Goal: Transaction & Acquisition: Subscribe to service/newsletter

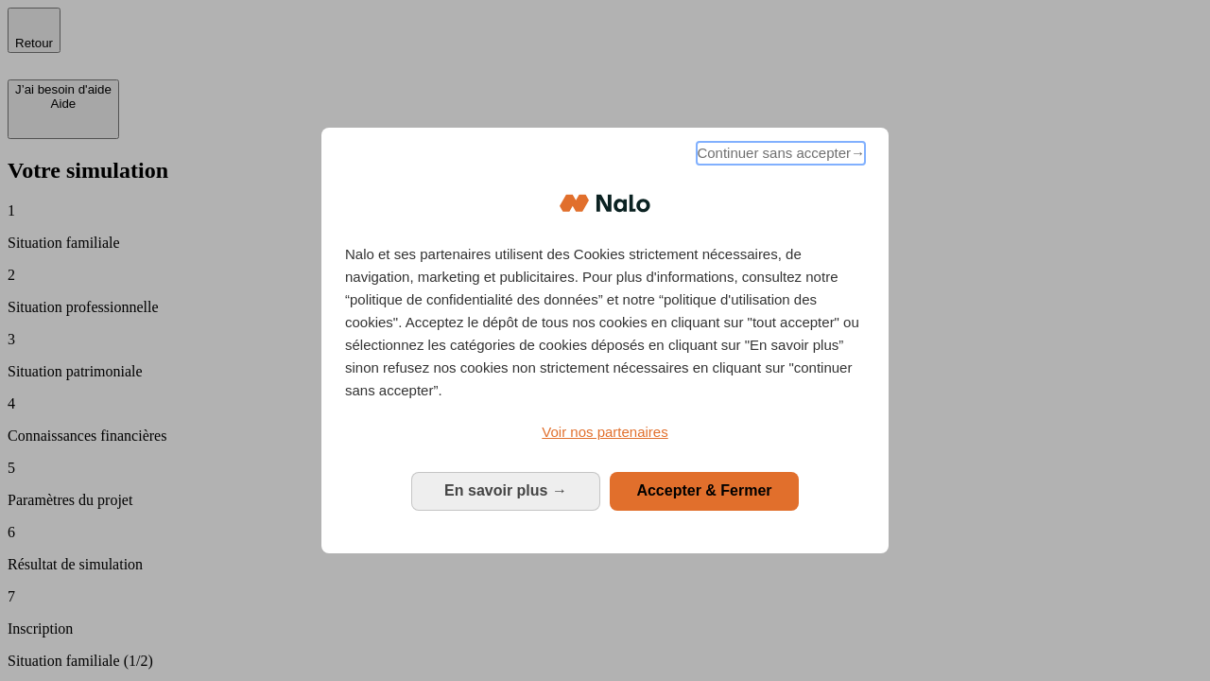
click at [779, 156] on span "Continuer sans accepter →" at bounding box center [781, 153] width 168 height 23
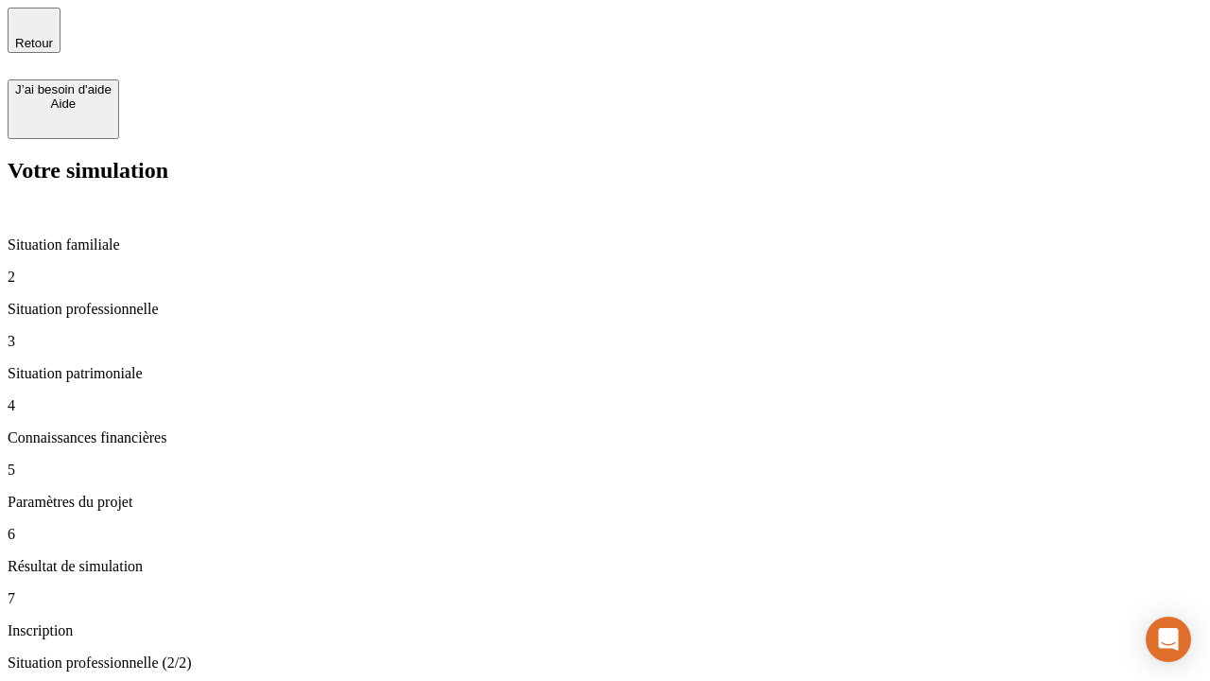
type input "30 000"
type input "1 000"
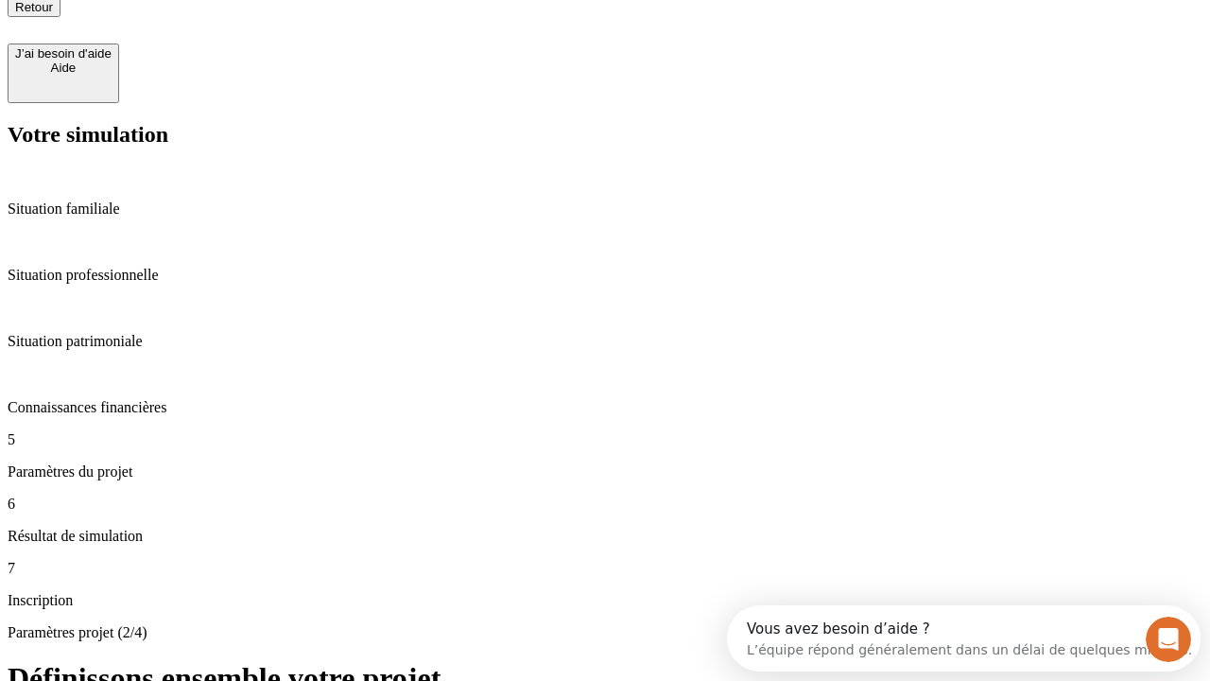
type input "65"
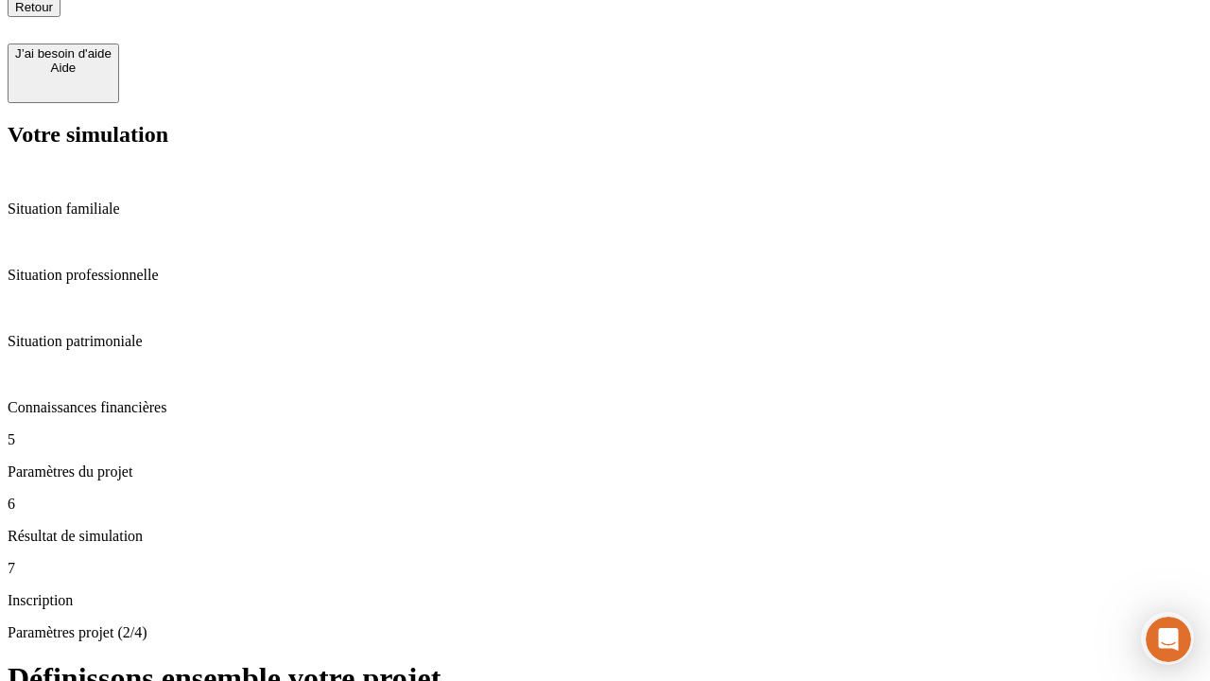
type input "5 000"
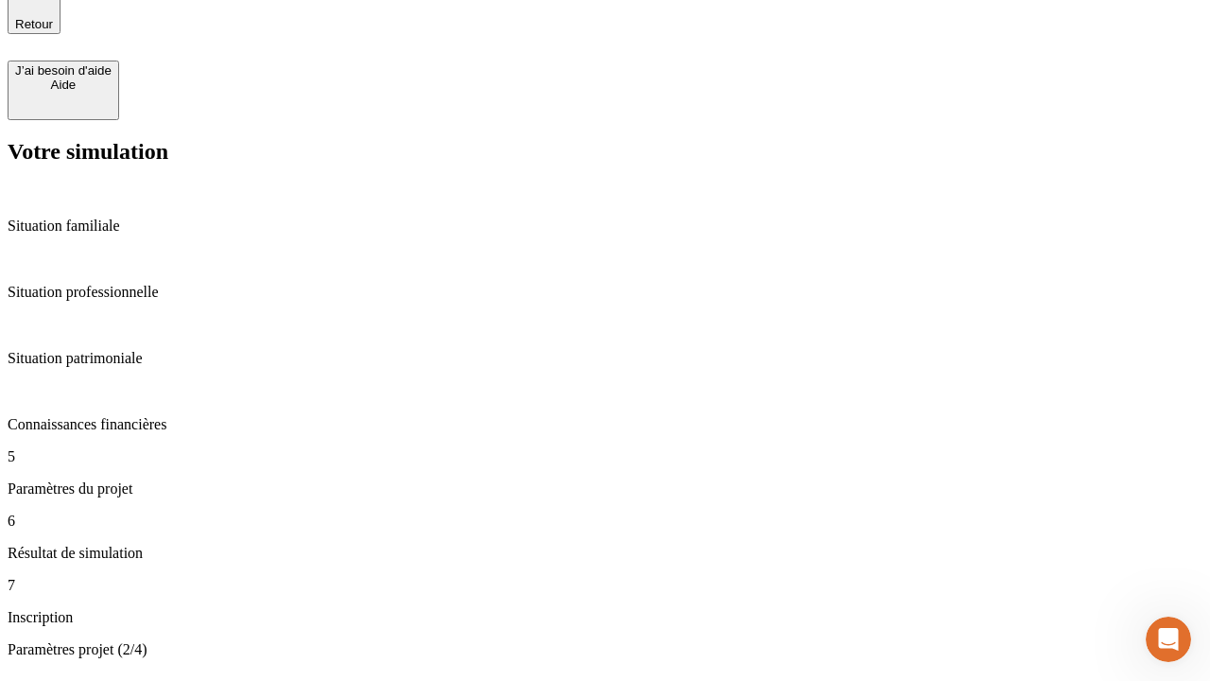
type input "640"
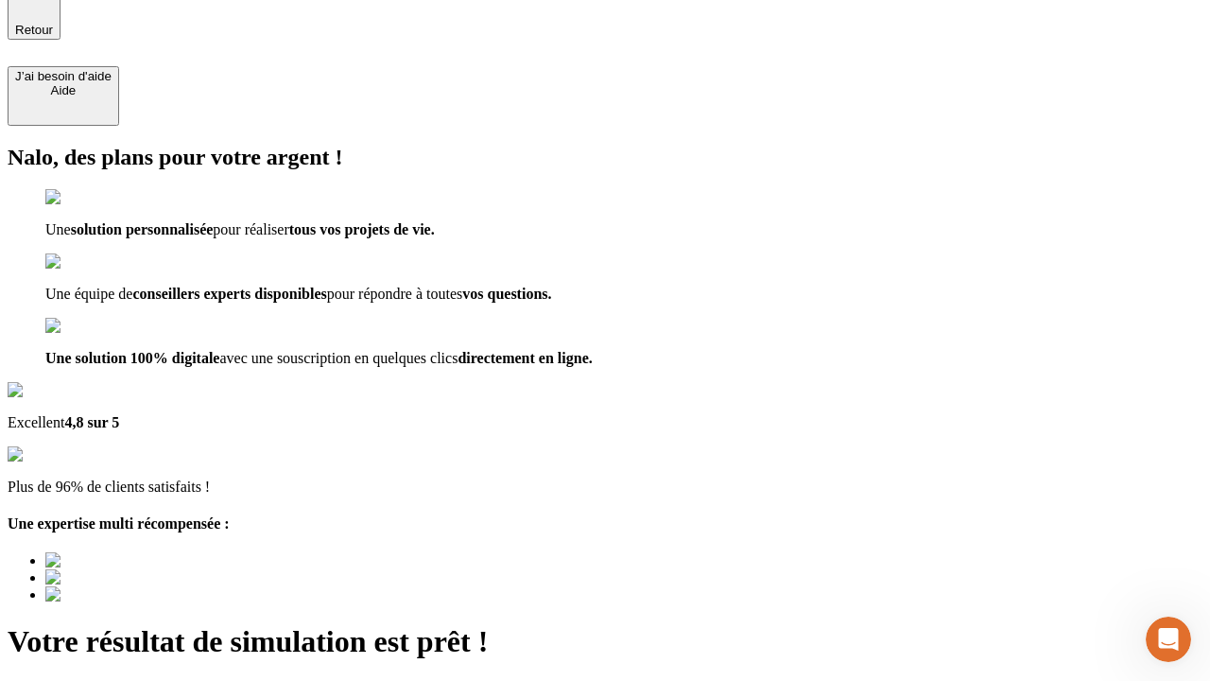
type input "[EMAIL_ADDRESS][DOMAIN_NAME]"
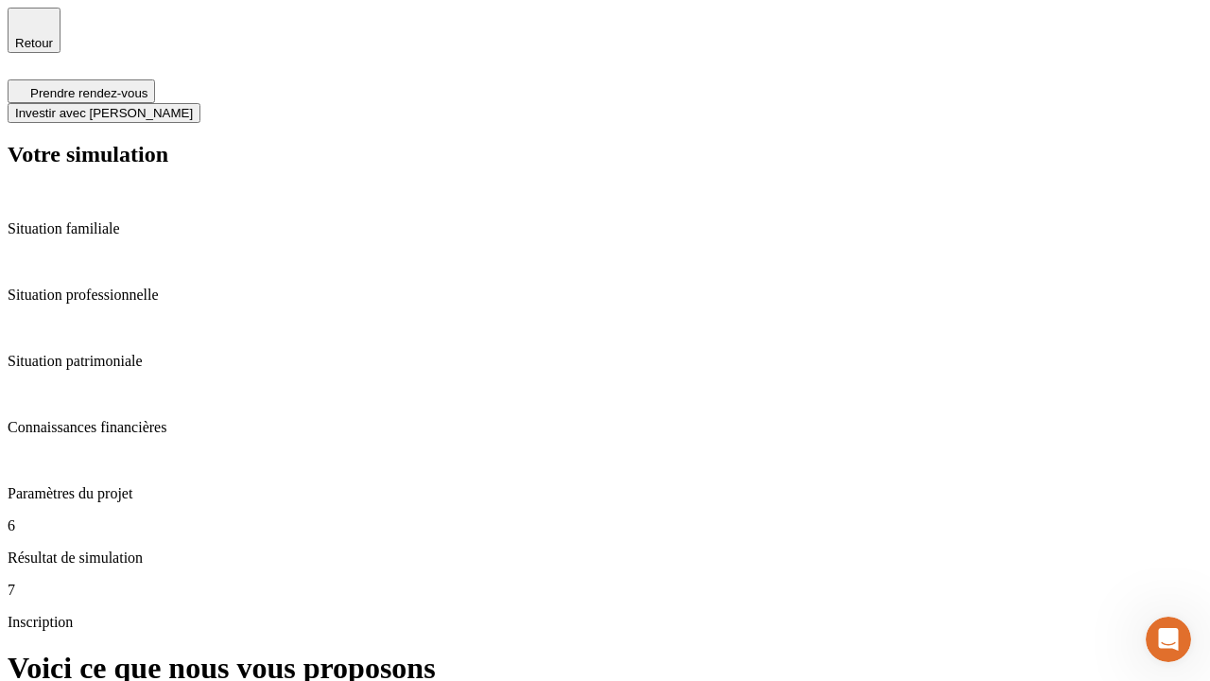
click at [193, 106] on span "Investir avec [PERSON_NAME]" at bounding box center [104, 113] width 178 height 14
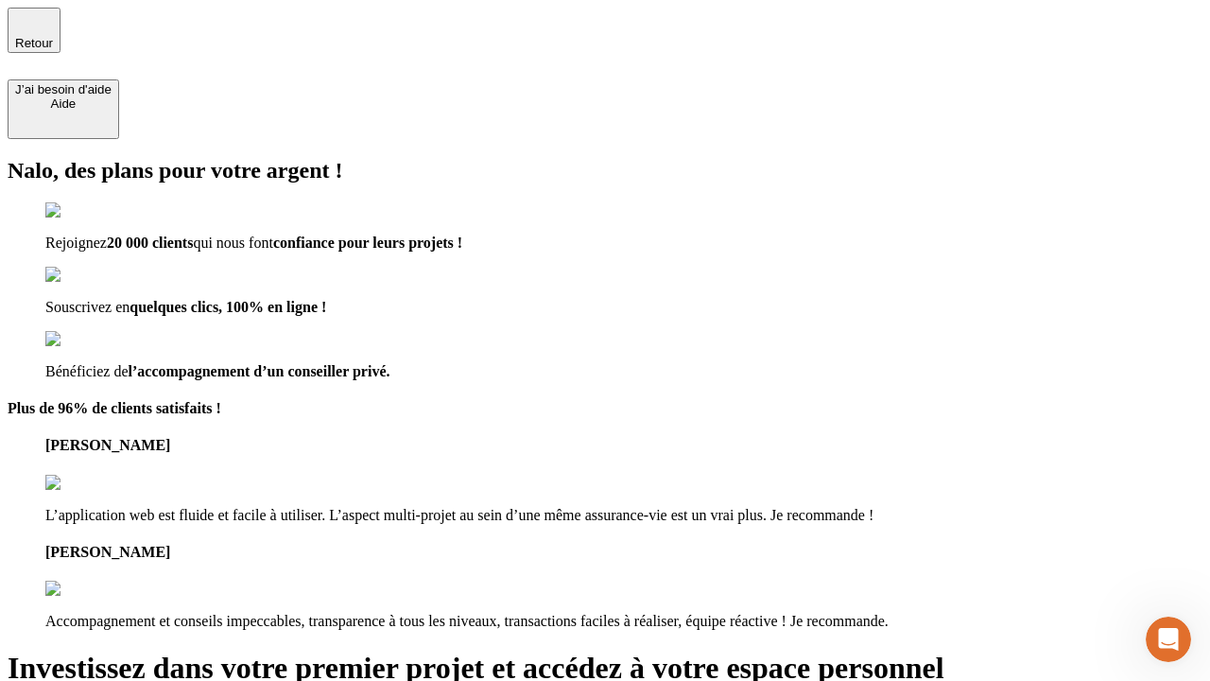
type input "[PERSON_NAME][EMAIL_ADDRESS][DOMAIN_NAME]"
